Goal: Navigation & Orientation: Find specific page/section

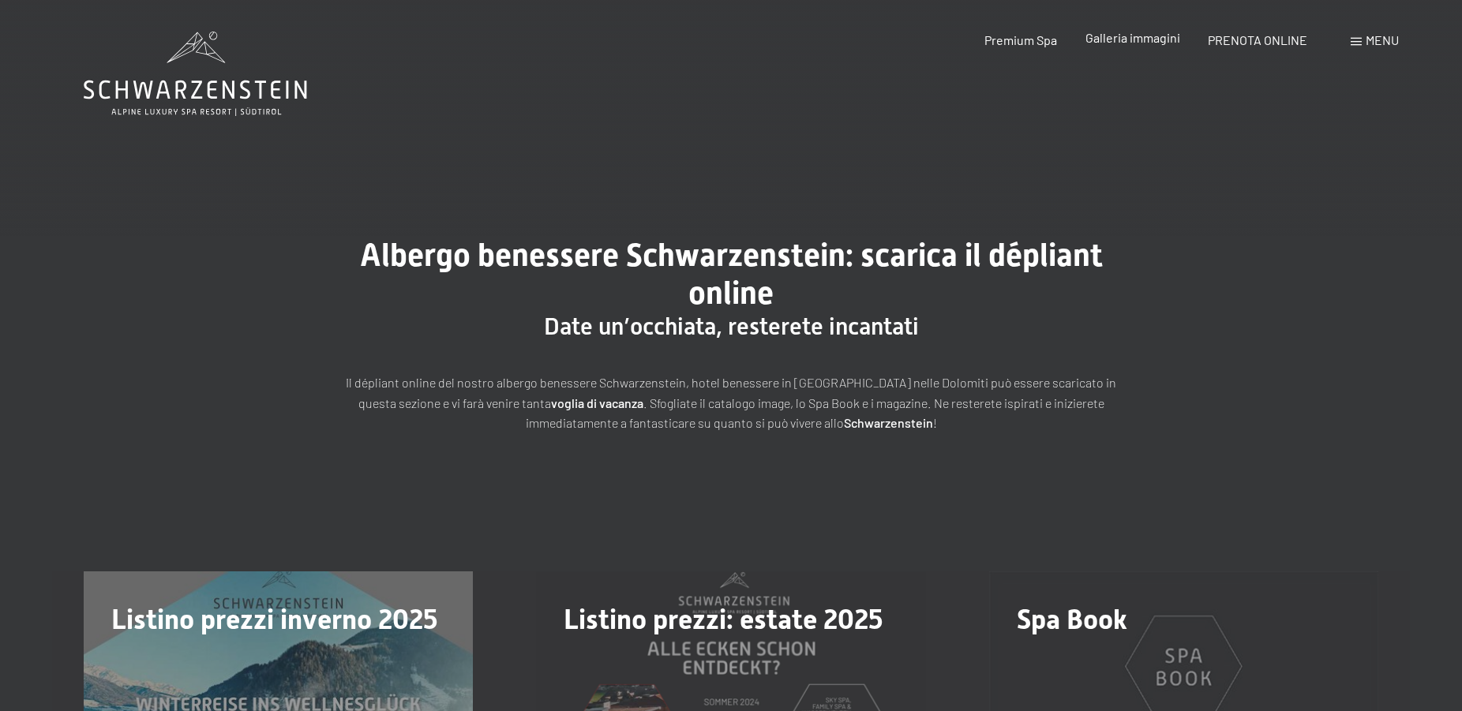
click at [1132, 42] on span "Galleria immagini" at bounding box center [1132, 37] width 95 height 15
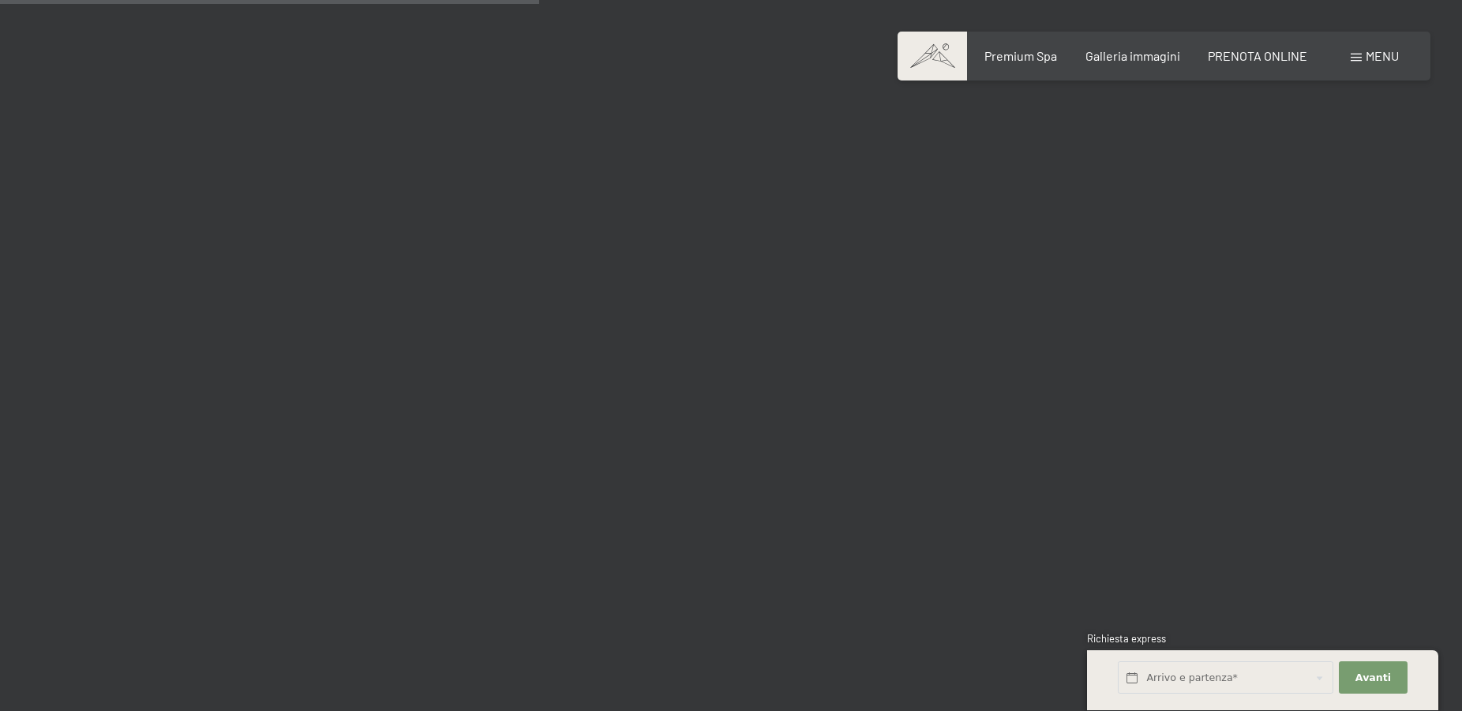
scroll to position [7567, 0]
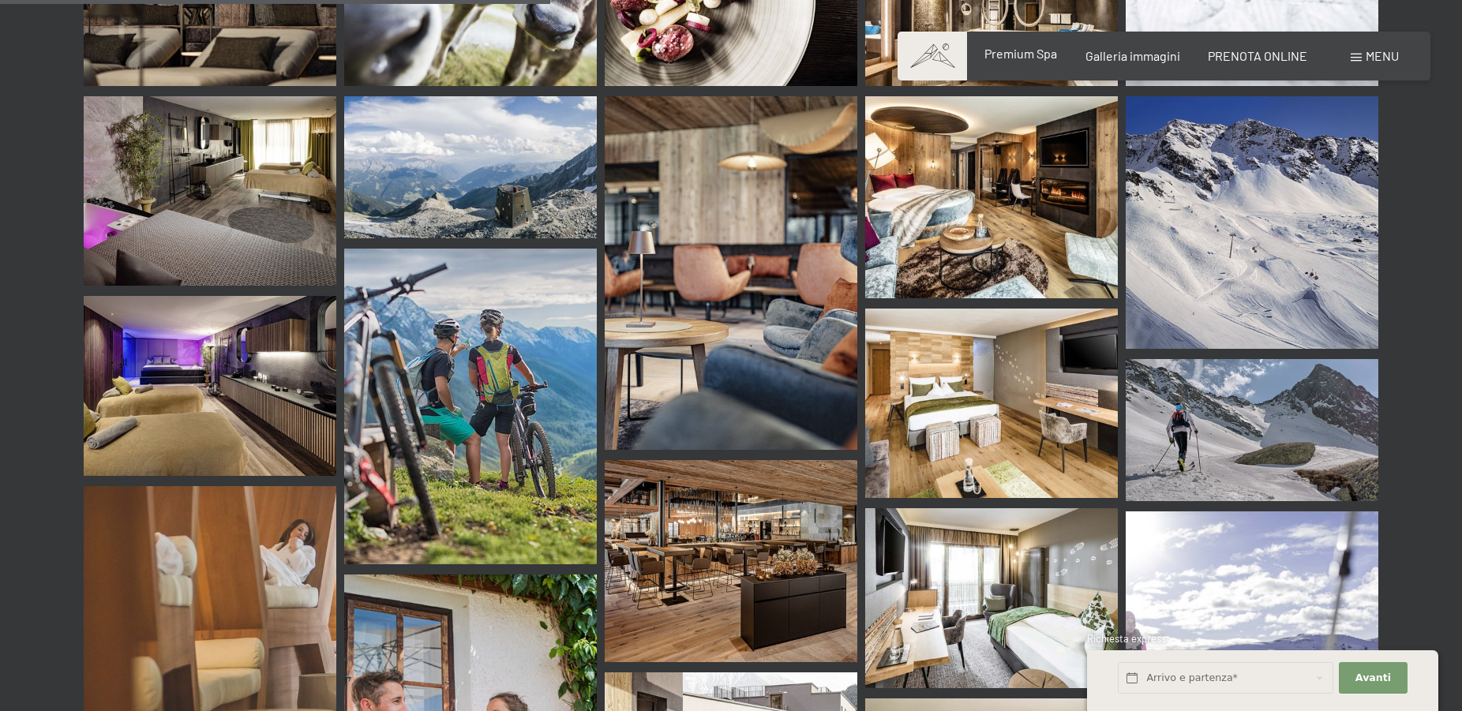
click at [1011, 58] on span "Premium Spa" at bounding box center [1020, 53] width 73 height 15
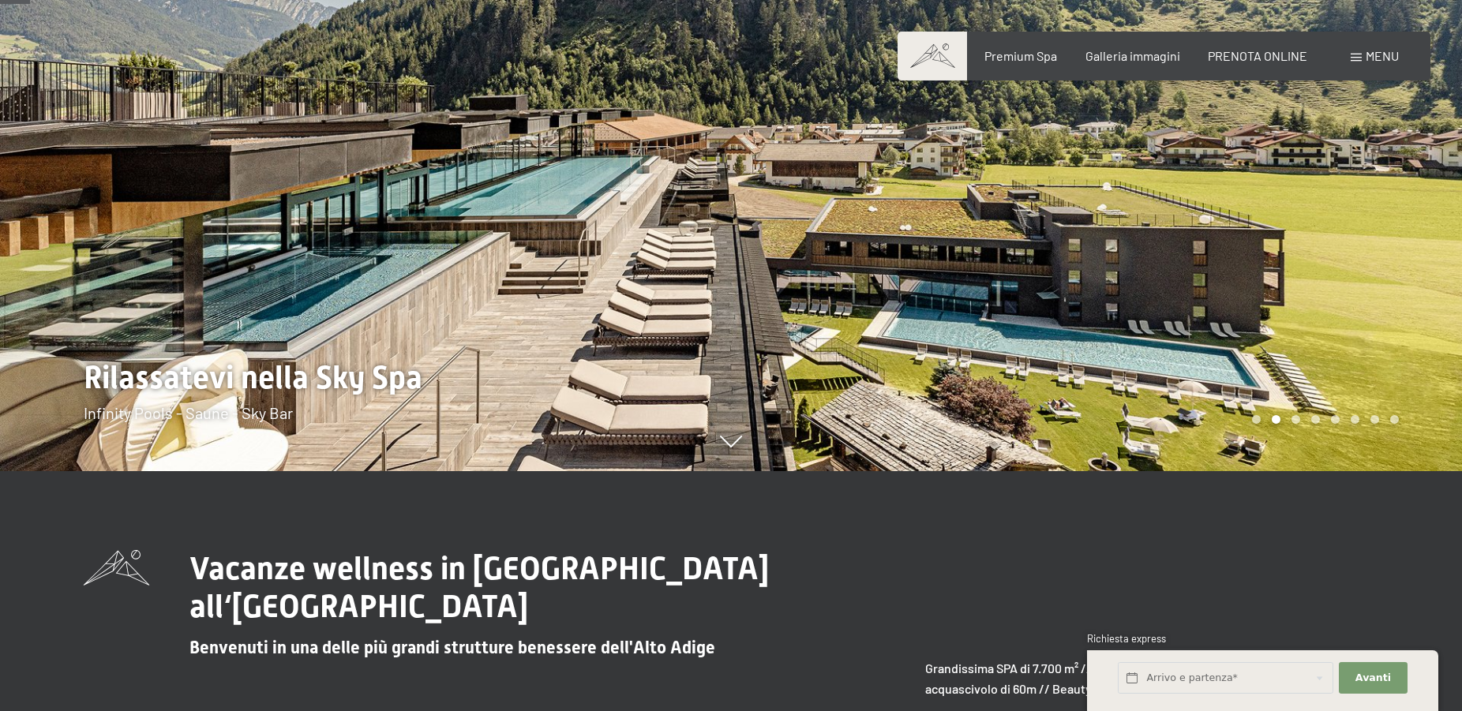
scroll to position [241, 0]
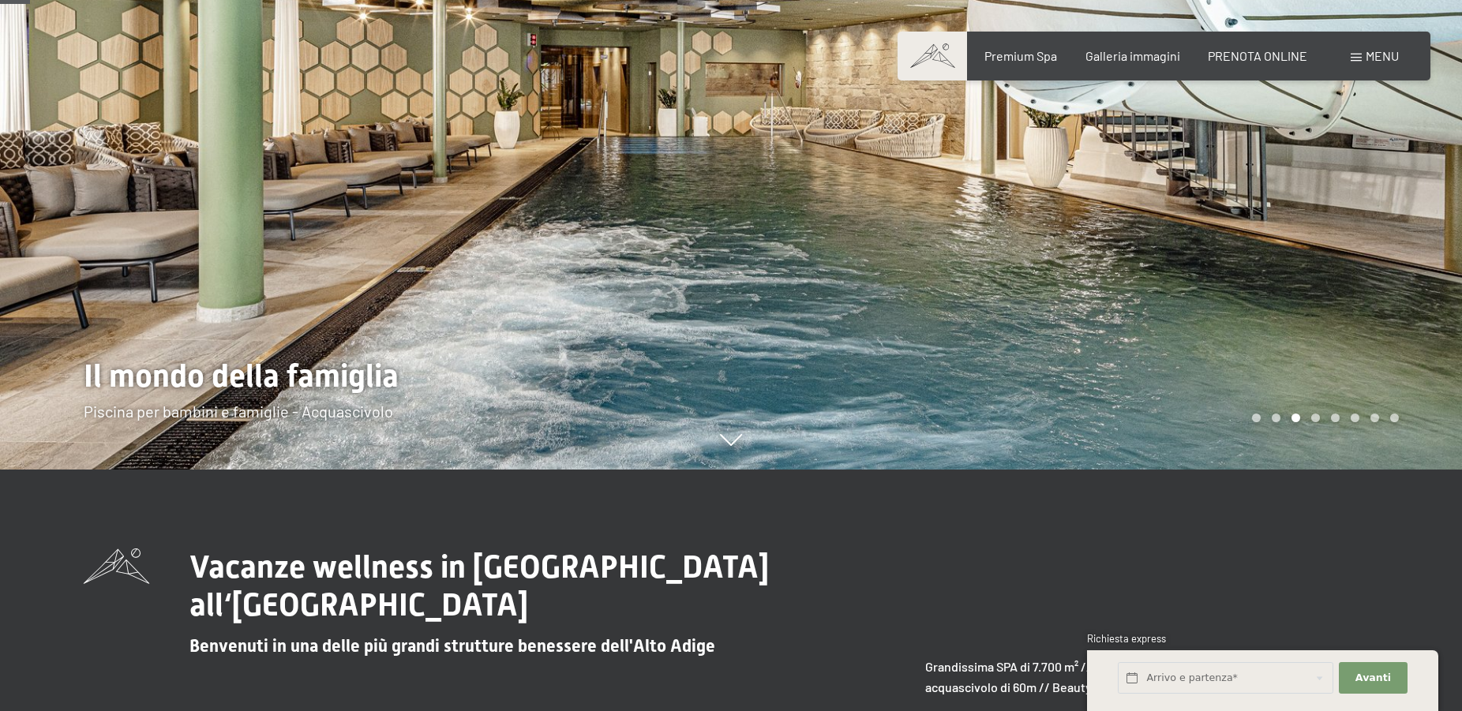
click at [1371, 53] on span "Menu" at bounding box center [1381, 55] width 33 height 15
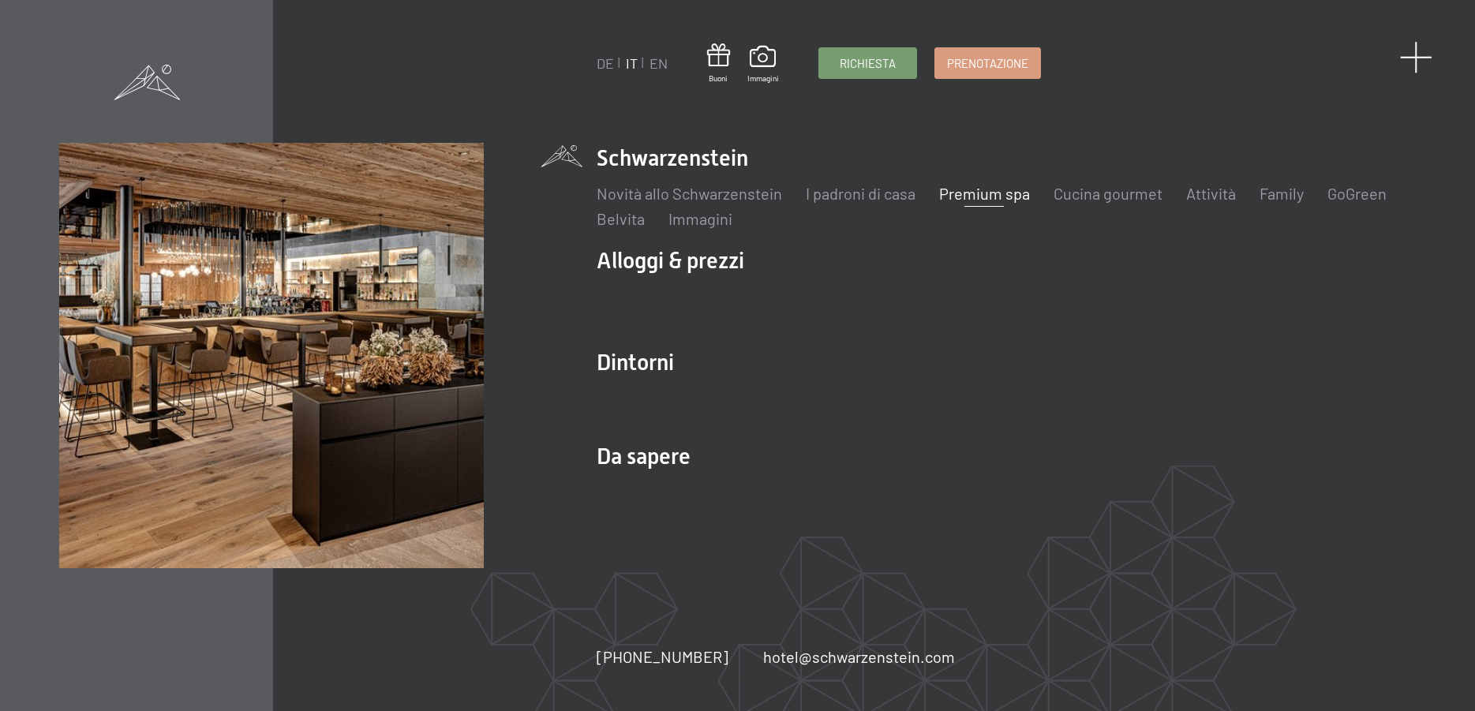
click at [1417, 54] on span at bounding box center [1416, 57] width 32 height 32
